Goal: Task Accomplishment & Management: Manage account settings

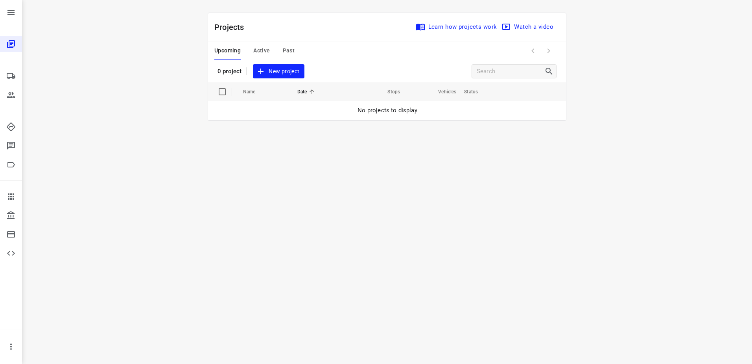
click at [271, 54] on div "Upcoming Active Past" at bounding box center [260, 50] width 93 height 19
click at [264, 51] on span "Active" at bounding box center [261, 51] width 17 height 10
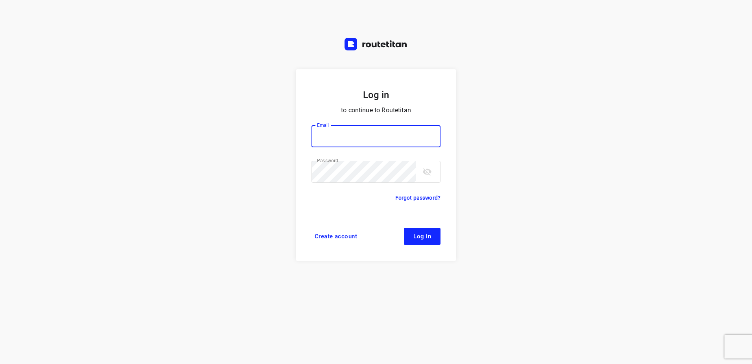
type input "[EMAIL_ADDRESS][DOMAIN_NAME]"
click at [434, 232] on button "Log in" at bounding box center [422, 235] width 37 height 17
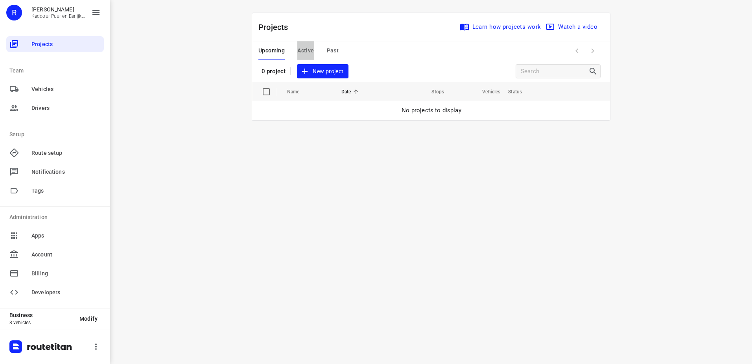
click at [302, 54] on span "Active" at bounding box center [305, 51] width 17 height 10
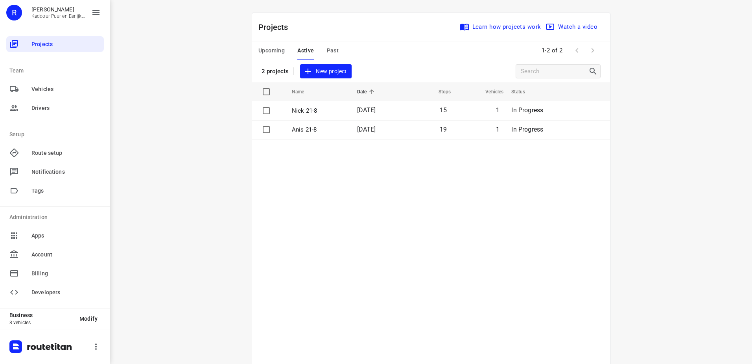
click at [301, 111] on p "Niek 21-8" at bounding box center [319, 110] width 54 height 9
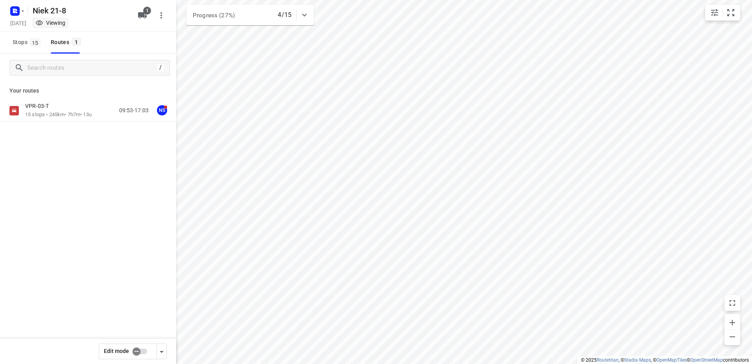
click at [75, 110] on div "VPR-03-T" at bounding box center [58, 106] width 66 height 9
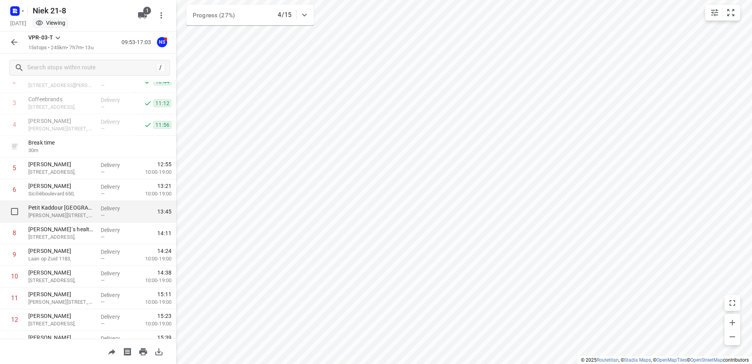
scroll to position [151, 0]
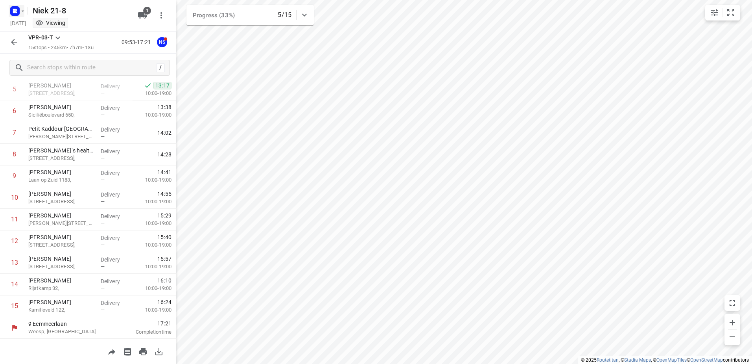
click at [20, 9] on icon "button" at bounding box center [23, 11] width 6 height 6
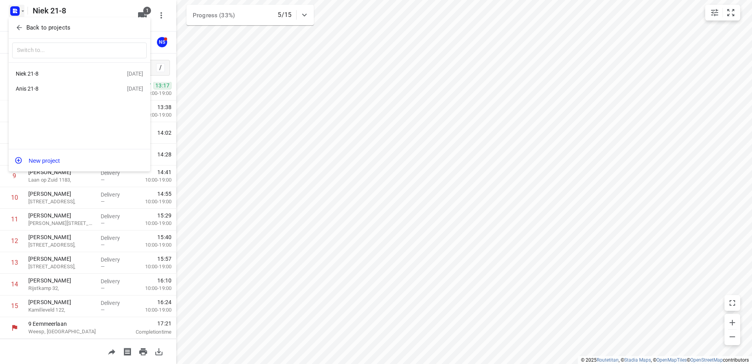
click at [77, 139] on div "Niek 21-8 21 Aug 2025 Anis 21-8 21 Aug 2025" at bounding box center [80, 106] width 142 height 87
click at [256, 173] on div at bounding box center [376, 182] width 752 height 364
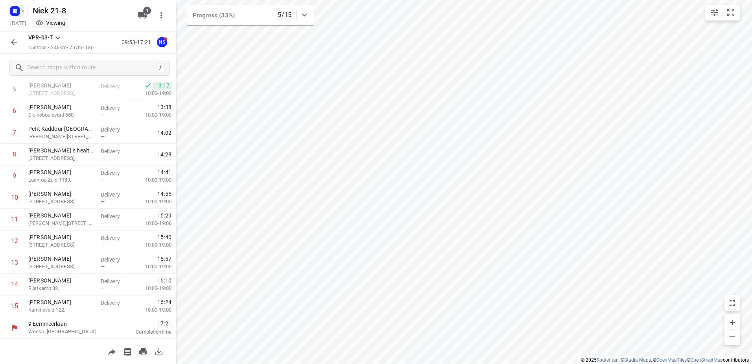
click at [21, 11] on icon "button" at bounding box center [23, 11] width 6 height 6
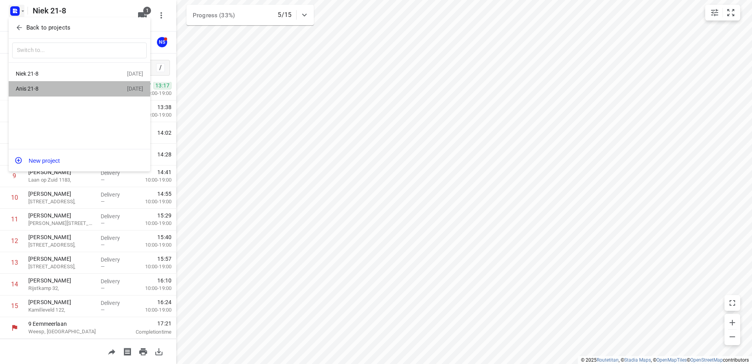
click at [66, 93] on div "Anis 21-8" at bounding box center [71, 88] width 111 height 9
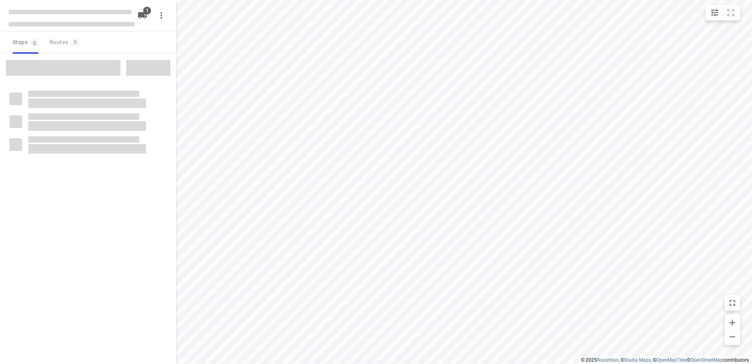
type input "distance"
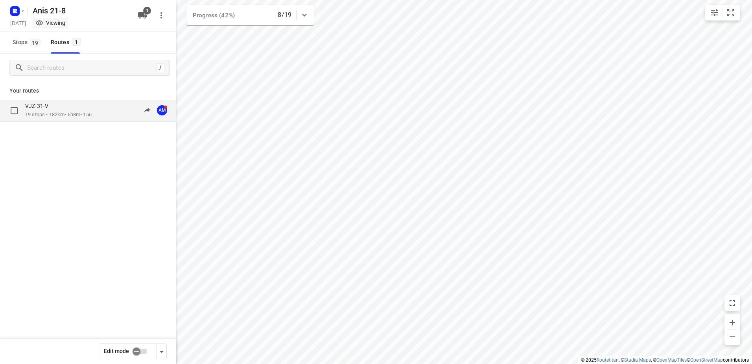
click at [74, 109] on div "VJZ-31-V" at bounding box center [58, 106] width 66 height 9
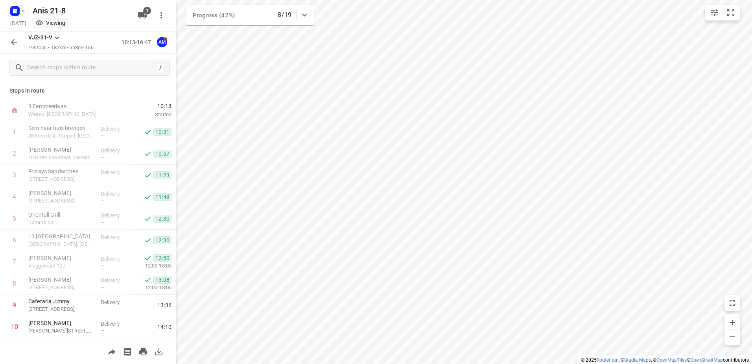
click at [12, 11] on rect "button" at bounding box center [14, 10] width 9 height 9
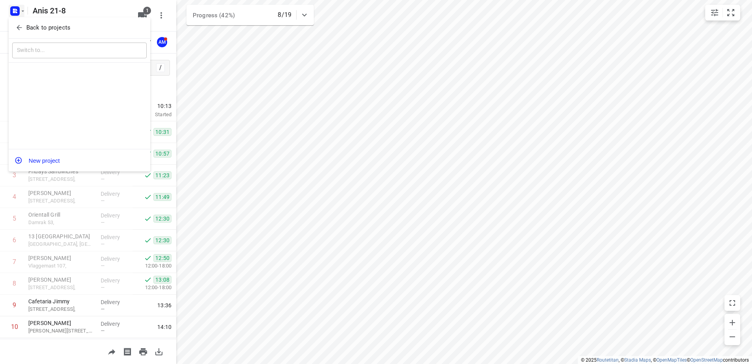
click at [36, 35] on div "Back to projects" at bounding box center [80, 27] width 142 height 21
click at [37, 31] on p "Back to projects" at bounding box center [48, 27] width 44 height 9
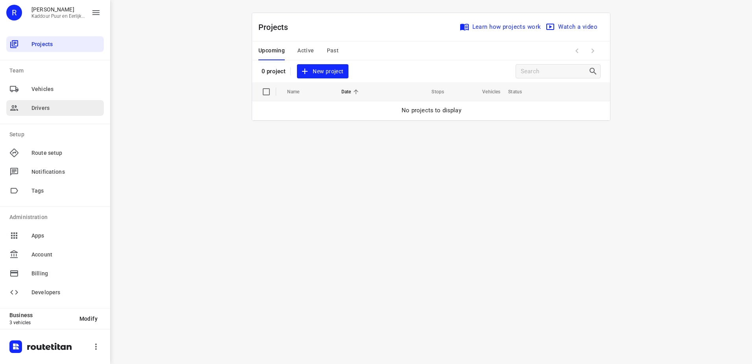
click at [74, 107] on span "Drivers" at bounding box center [65, 108] width 69 height 8
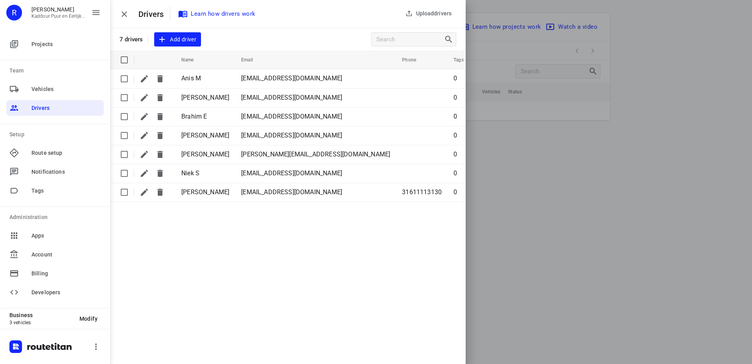
click at [185, 45] on button "Add driver" at bounding box center [177, 39] width 47 height 15
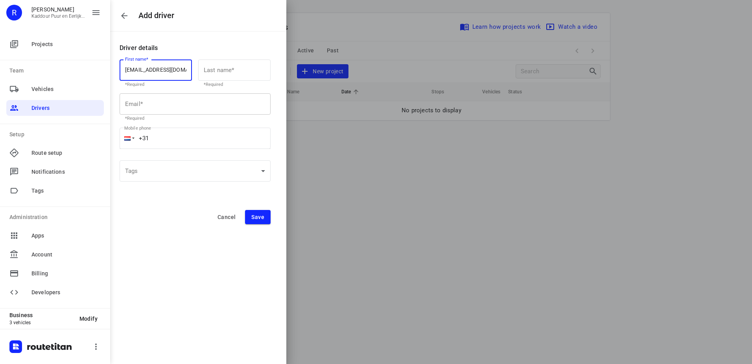
type input "Fetberriahe@gmail.com"
click at [180, 104] on input "text" at bounding box center [195, 103] width 151 height 21
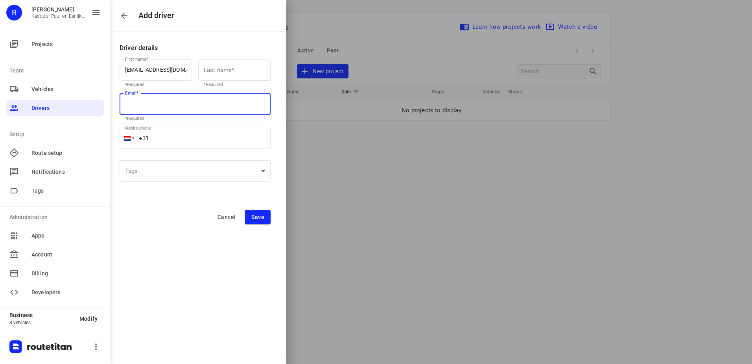
paste input "Fetberriahe@gmail.com"
type input "Fetberriahe@gmail.com"
click at [179, 68] on input "Fetberriahe@gmail.com" at bounding box center [156, 69] width 72 height 21
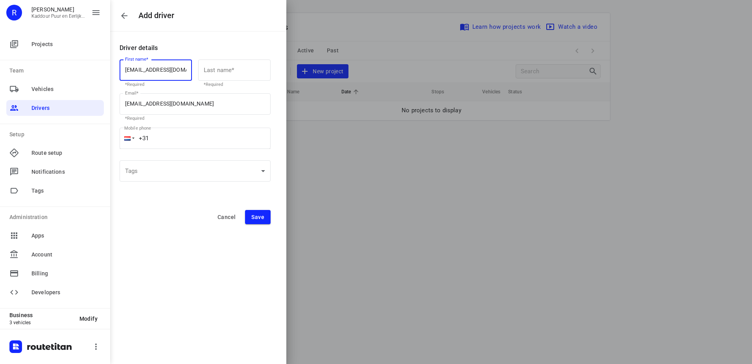
paste input "hi Berriahe"
drag, startPoint x: 176, startPoint y: 71, endPoint x: 137, endPoint y: 73, distance: 39.0
click at [137, 73] on input "Fethi Berriahe" at bounding box center [156, 69] width 72 height 21
type input "Fethi"
click at [213, 67] on input "text" at bounding box center [234, 69] width 72 height 21
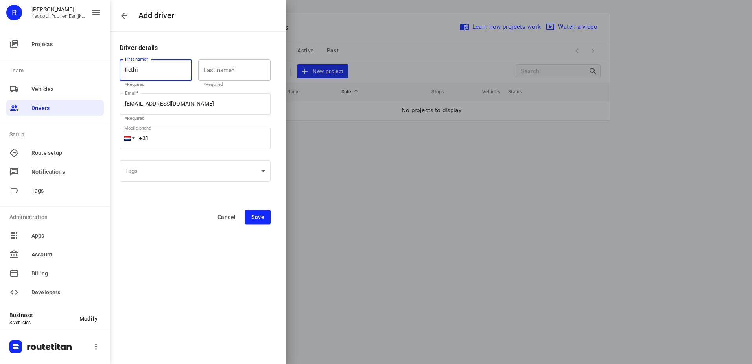
paste input "Berriahe"
click at [206, 69] on input "Berriahe" at bounding box center [234, 69] width 72 height 21
click at [237, 70] on input "Berriahe" at bounding box center [234, 69] width 72 height 21
type input "B"
click at [157, 258] on div "Add driver Driver details First name* Fethi First name* *Required Last name* B …" at bounding box center [143, 182] width 286 height 364
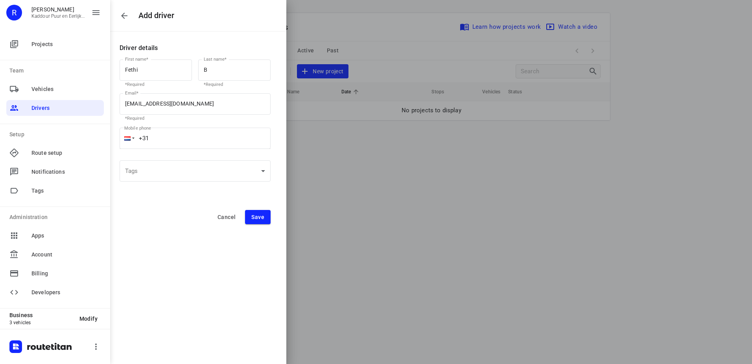
click at [263, 215] on span "Save" at bounding box center [257, 217] width 13 height 6
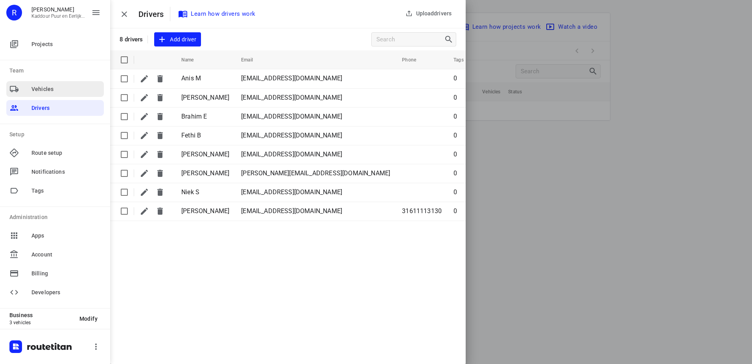
click at [53, 94] on div "Vehicles" at bounding box center [55, 89] width 98 height 16
